Goal: Transaction & Acquisition: Book appointment/travel/reservation

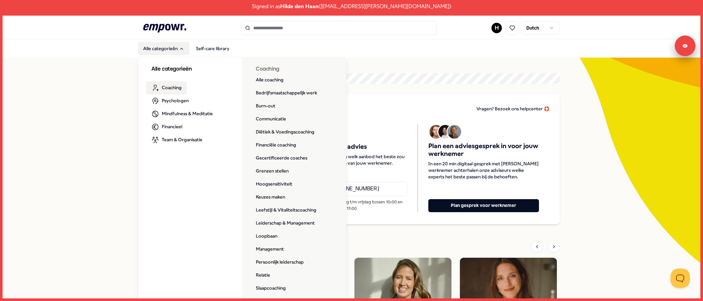
click at [167, 88] on span "Coaching" at bounding box center [172, 87] width 20 height 7
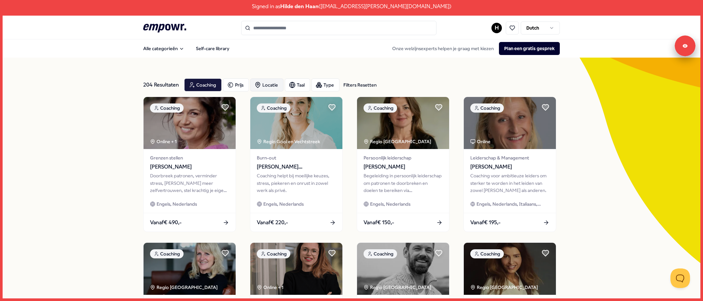
click at [259, 88] on div "Locatie" at bounding box center [266, 84] width 33 height 13
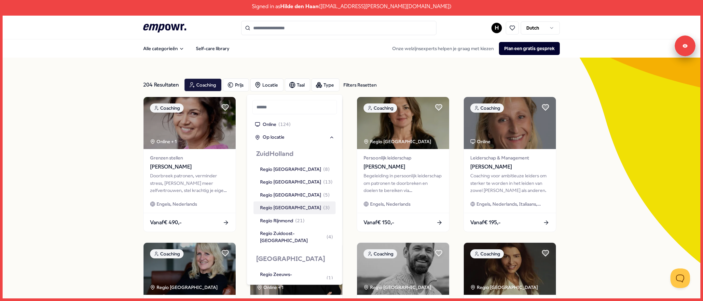
scroll to position [534, 0]
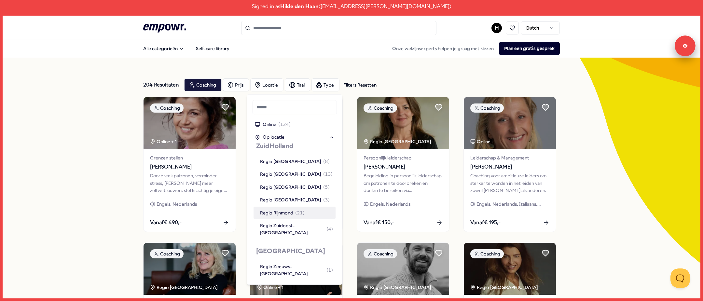
click at [266, 216] on div "Regio Rijnmond ( 21 )" at bounding box center [282, 212] width 45 height 7
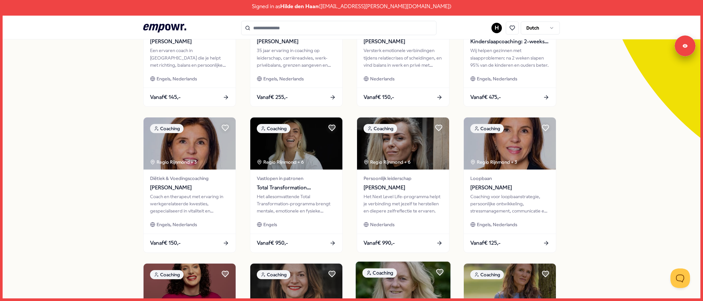
scroll to position [0, 0]
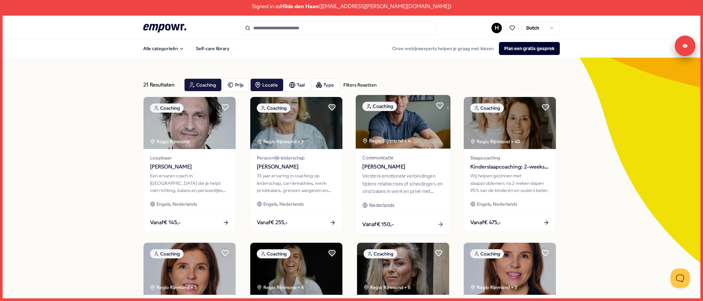
click at [378, 131] on img at bounding box center [403, 122] width 95 height 54
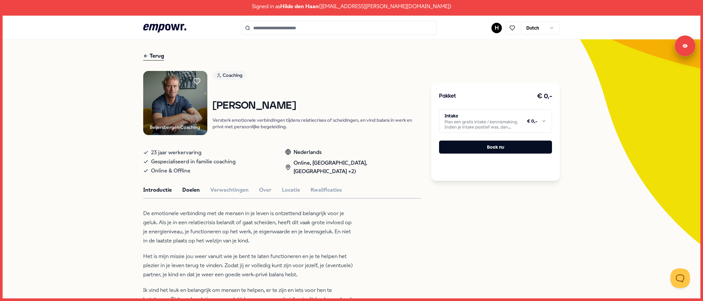
scroll to position [33, 0]
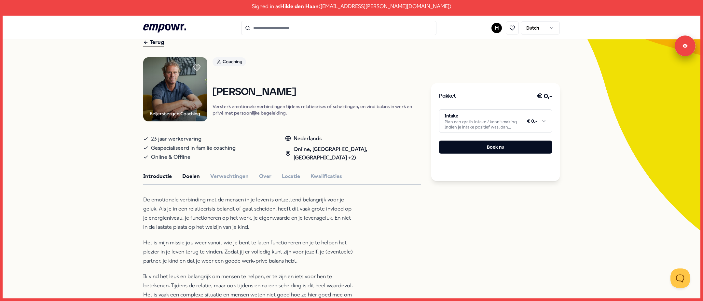
click at [186, 176] on button "Doelen" at bounding box center [191, 176] width 18 height 8
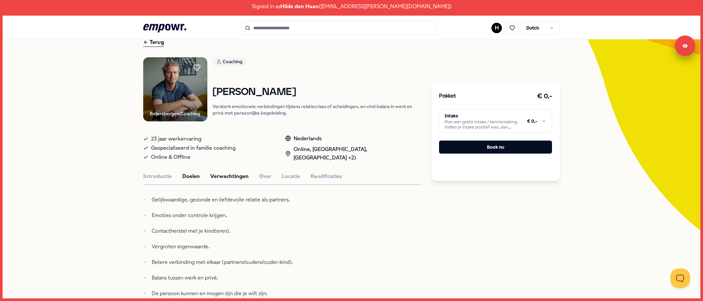
click at [217, 176] on button "Verwachtingen" at bounding box center [229, 176] width 38 height 8
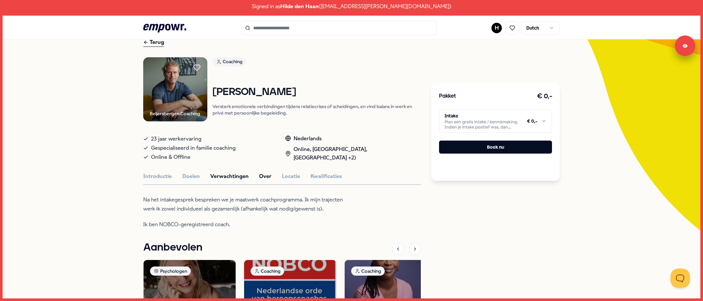
click at [259, 176] on button "Over" at bounding box center [265, 176] width 12 height 8
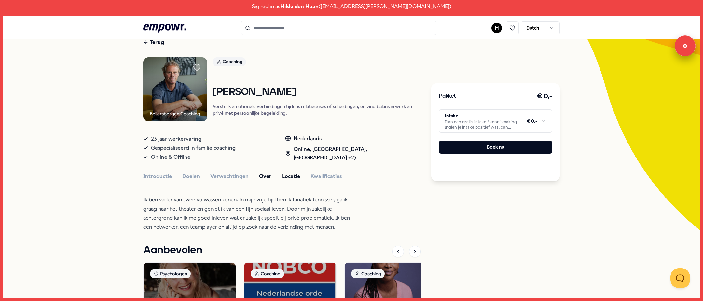
click at [282, 176] on button "Locatie" at bounding box center [291, 176] width 18 height 8
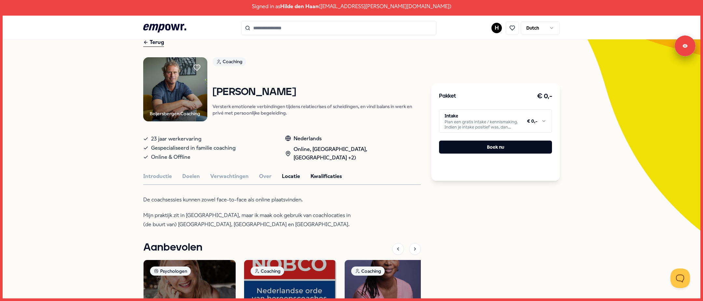
click at [320, 173] on button "Kwalificaties" at bounding box center [326, 176] width 32 height 8
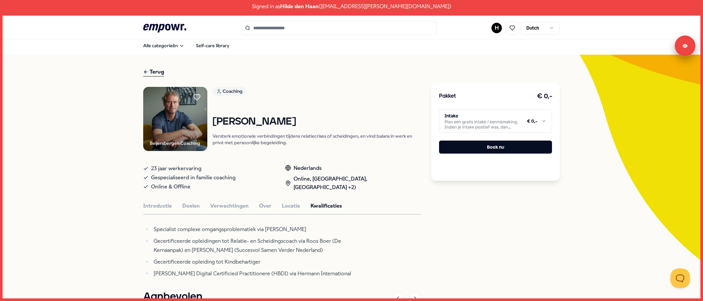
scroll to position [0, 0]
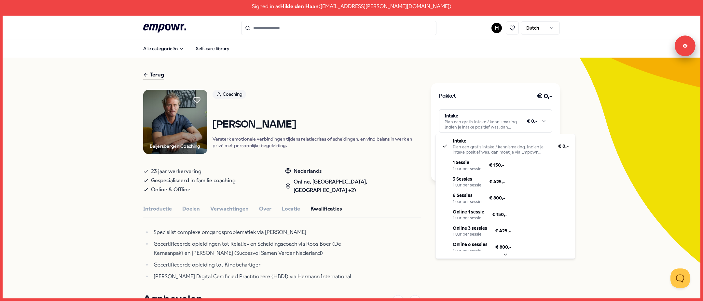
click at [479, 114] on html "Signed in as [PERSON_NAME] ( [EMAIL_ADDRESS][PERSON_NAME][DOMAIN_NAME] ) .empow…" at bounding box center [351, 150] width 703 height 301
click at [162, 29] on html "Signed in as [PERSON_NAME] ( [EMAIL_ADDRESS][PERSON_NAME][DOMAIN_NAME] ) .empow…" at bounding box center [351, 150] width 703 height 301
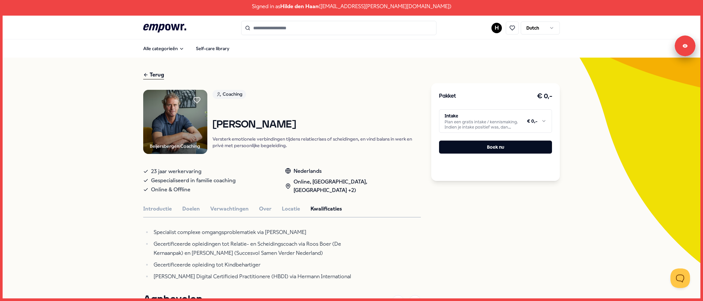
click at [162, 29] on icon at bounding box center [164, 28] width 43 height 8
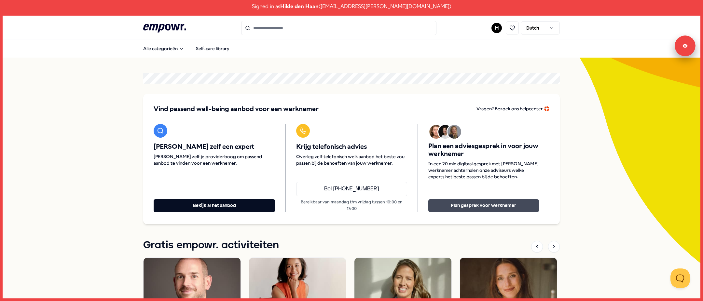
click at [460, 208] on button "Plan gesprek voor werknemer" at bounding box center [483, 205] width 111 height 13
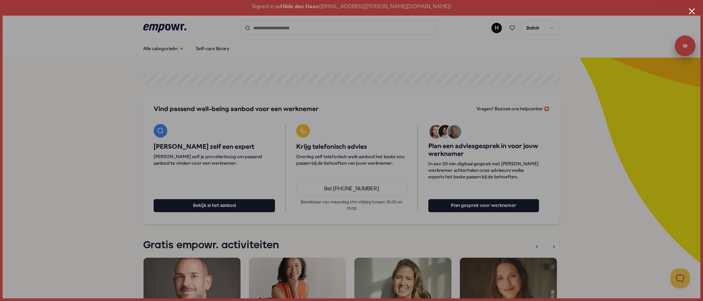
click at [521, 75] on div at bounding box center [351, 150] width 703 height 301
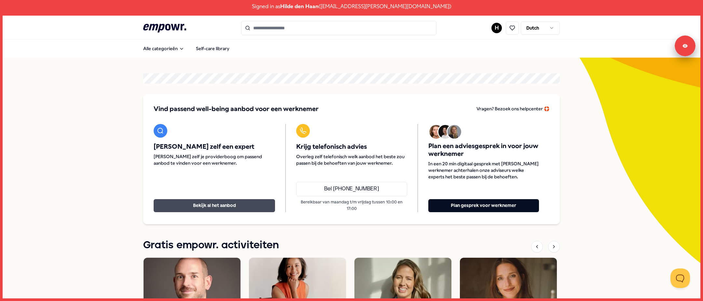
click at [192, 202] on button "Bekijk al het aanbod" at bounding box center [214, 205] width 121 height 13
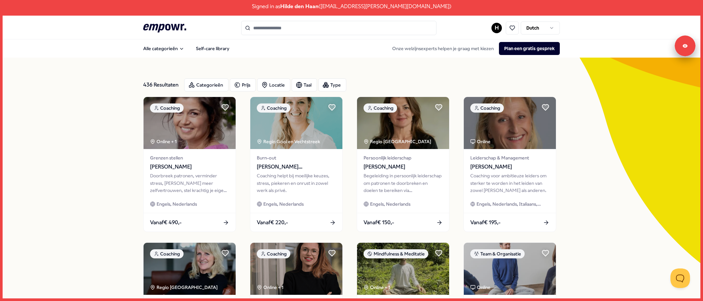
click at [254, 25] on input "Search for products, categories or subcategories" at bounding box center [338, 28] width 195 height 14
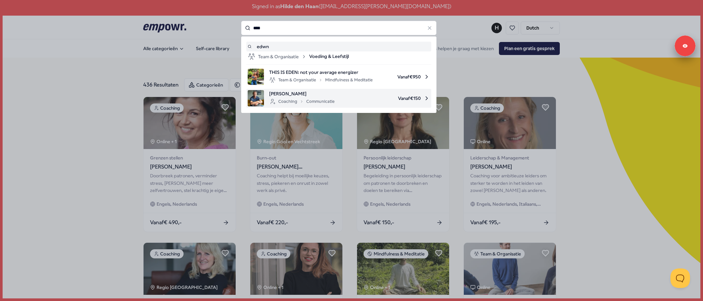
click at [269, 94] on span "[PERSON_NAME]" at bounding box center [301, 93] width 65 height 7
type input "****"
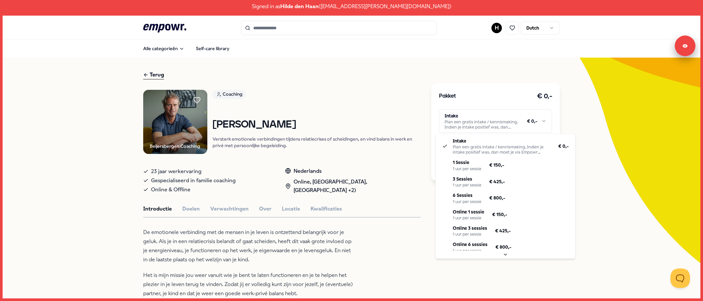
click at [466, 122] on html "Signed in as [PERSON_NAME] ( [EMAIL_ADDRESS][PERSON_NAME][DOMAIN_NAME] ) .empow…" at bounding box center [351, 150] width 703 height 301
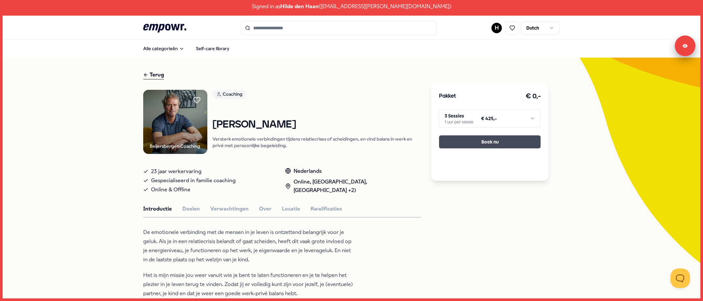
click at [468, 143] on button "Boek nu" at bounding box center [489, 141] width 101 height 13
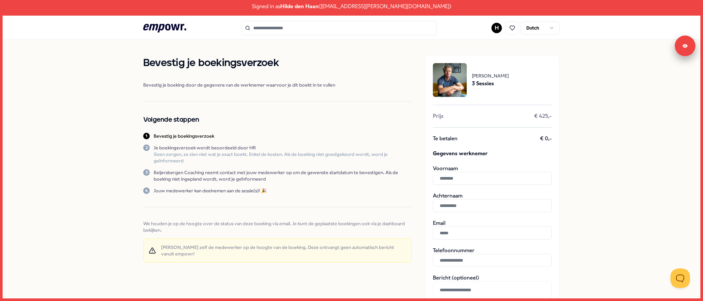
click at [440, 177] on input "text" at bounding box center [492, 178] width 119 height 13
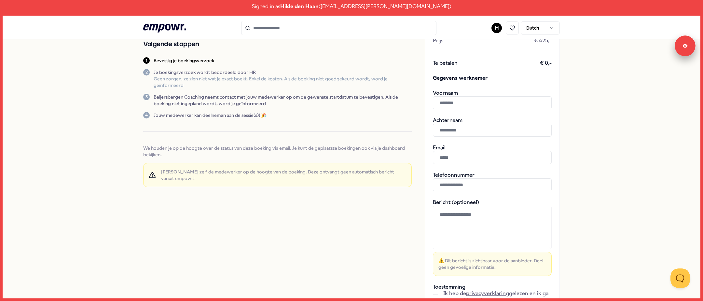
scroll to position [76, 0]
click at [439, 219] on textarea at bounding box center [492, 227] width 119 height 44
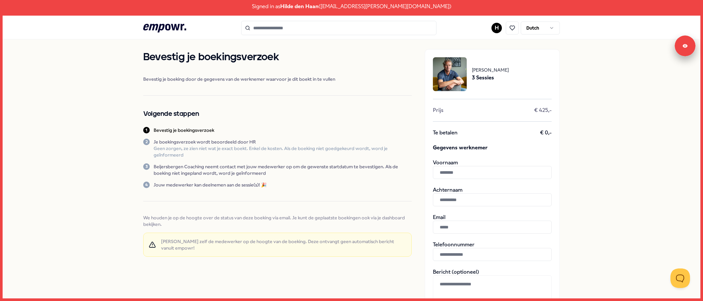
scroll to position [0, 0]
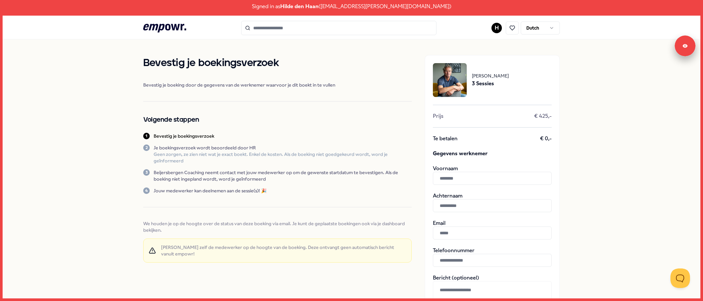
click at [158, 24] on icon at bounding box center [164, 28] width 43 height 8
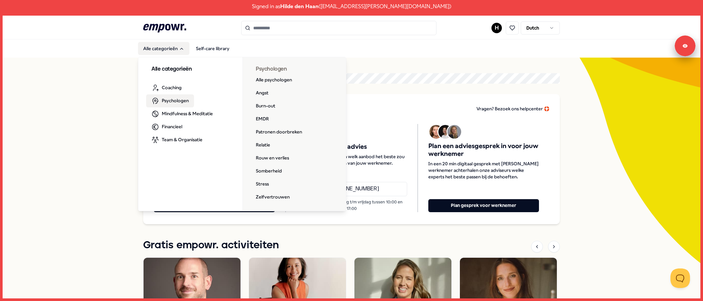
click at [162, 99] on span "Psychologen" at bounding box center [175, 100] width 27 height 7
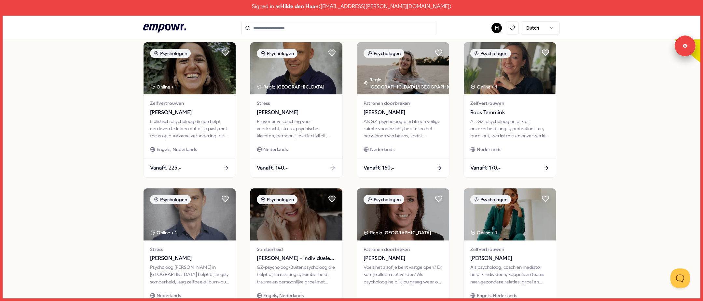
scroll to position [198, 0]
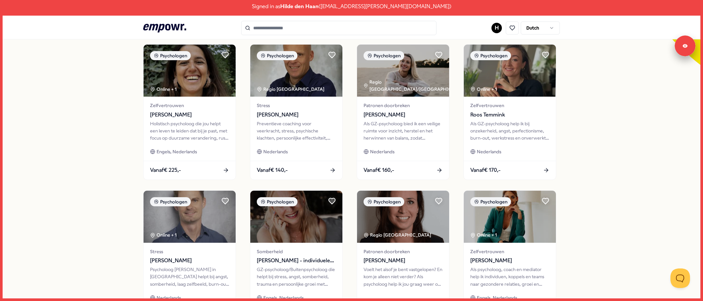
click at [144, 24] on icon at bounding box center [164, 28] width 43 height 8
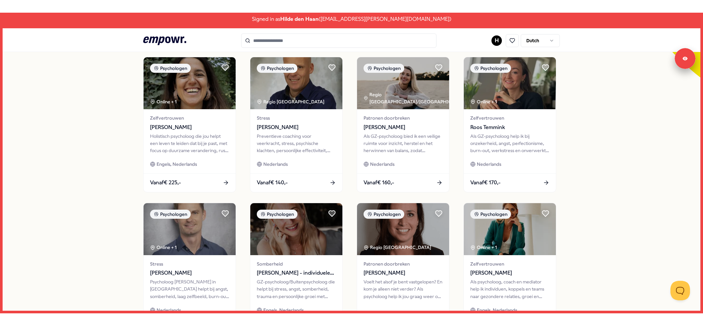
scroll to position [42, 0]
